Goal: Task Accomplishment & Management: Manage account settings

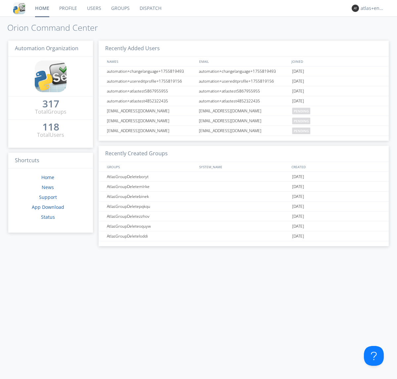
click at [150, 8] on link "Dispatch" at bounding box center [151, 8] width 32 height 17
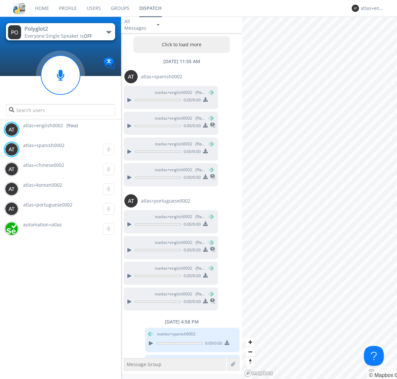
click at [108, 32] on div "button" at bounding box center [108, 32] width 5 height 3
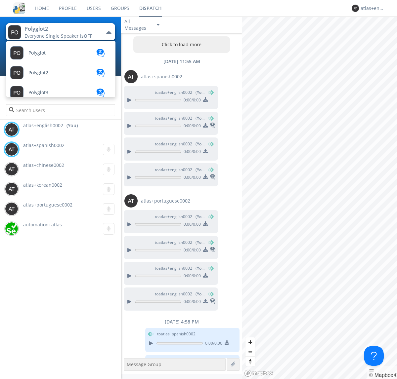
click at [38, 56] on span "Polyglot3" at bounding box center [36, 53] width 17 height 5
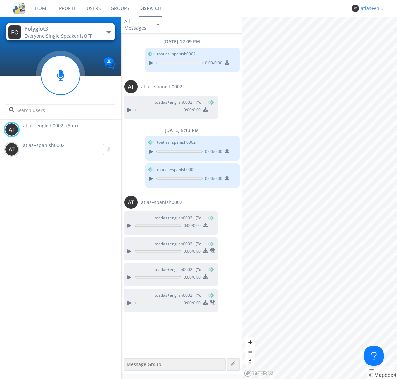
click at [371, 8] on div "atlas+english0002" at bounding box center [372, 8] width 25 height 7
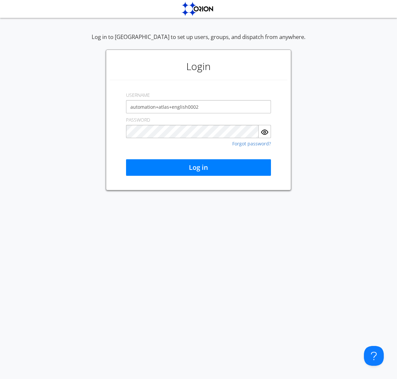
type input "automation+atlas+english0002"
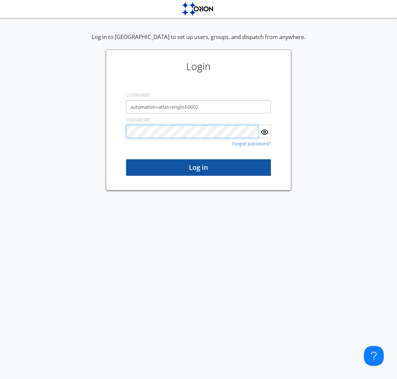
click at [198, 168] on button "Log in" at bounding box center [198, 167] width 145 height 17
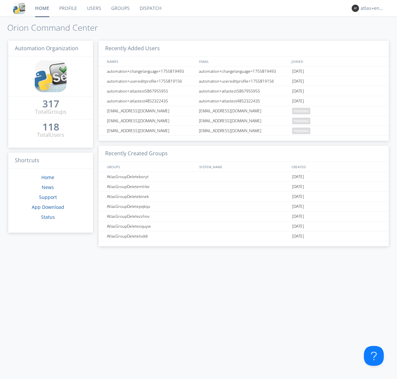
click at [150, 8] on link "Dispatch" at bounding box center [151, 8] width 32 height 17
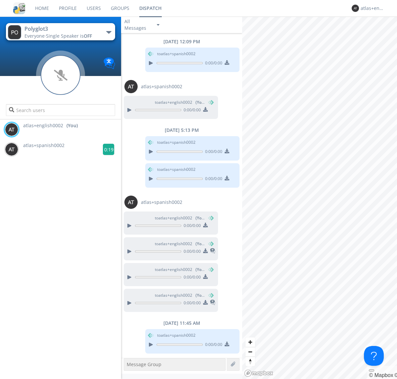
click at [106, 149] on g at bounding box center [109, 150] width 12 height 12
click at [371, 8] on div "atlas+english0002" at bounding box center [372, 8] width 25 height 7
